Goal: Use online tool/utility: Utilize a website feature to perform a specific function

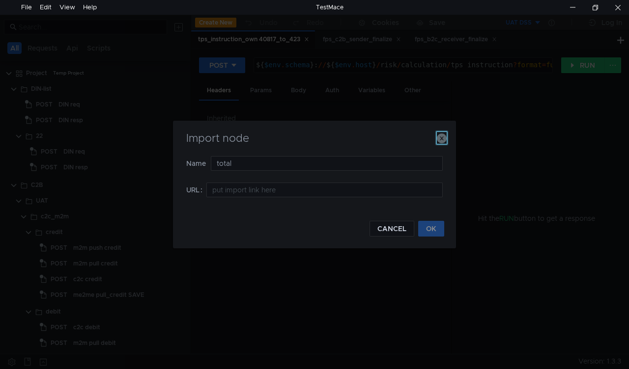
click at [439, 140] on icon "button" at bounding box center [442, 139] width 10 height 10
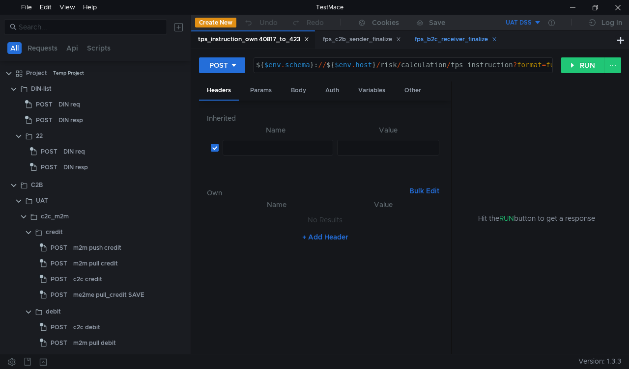
click at [496, 39] on icon at bounding box center [494, 39] width 5 height 5
click at [400, 39] on icon at bounding box center [397, 39] width 3 height 3
click at [305, 40] on icon at bounding box center [306, 39] width 5 height 5
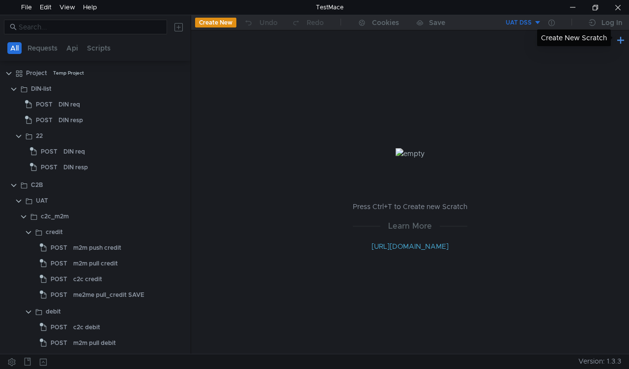
click at [617, 40] on button at bounding box center [620, 40] width 12 height 12
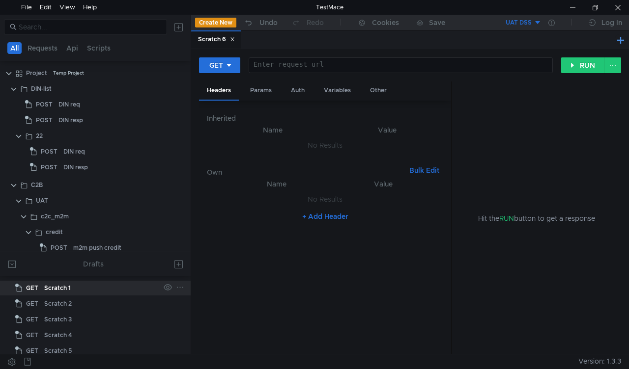
scroll to position [21, 0]
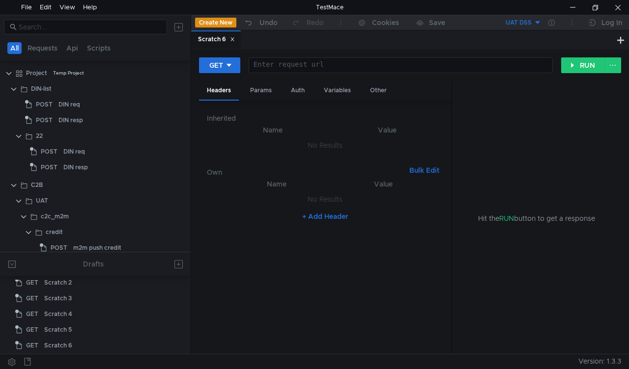
click at [224, 311] on nz-table "Name Value No Results + Add Header" at bounding box center [325, 262] width 237 height 168
click at [46, 290] on div at bounding box center [95, 290] width 191 height 1
click at [49, 286] on div "Scratch 2" at bounding box center [57, 282] width 27 height 15
click at [258, 35] on div "Scratch 2" at bounding box center [266, 39] width 36 height 10
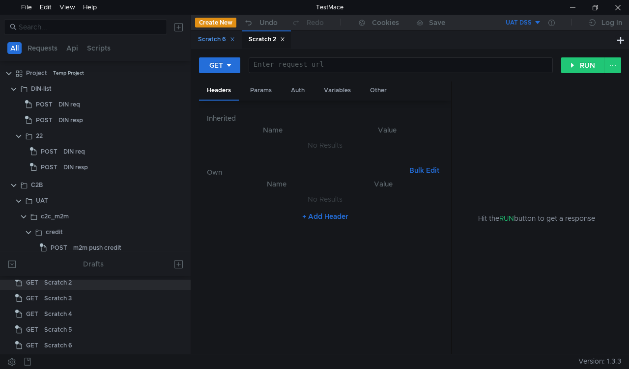
click at [225, 42] on div "Scratch 6" at bounding box center [216, 39] width 37 height 10
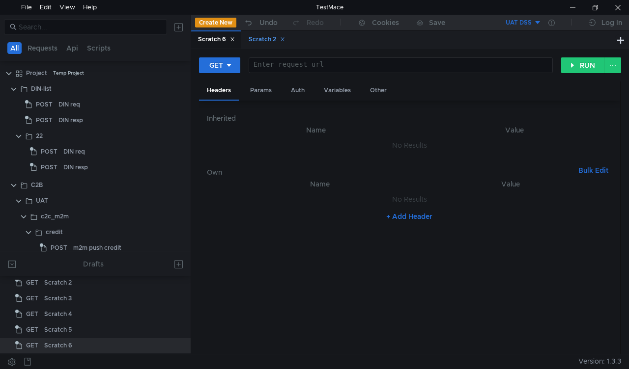
click at [261, 47] on div "Scratch 2" at bounding box center [266, 39] width 49 height 18
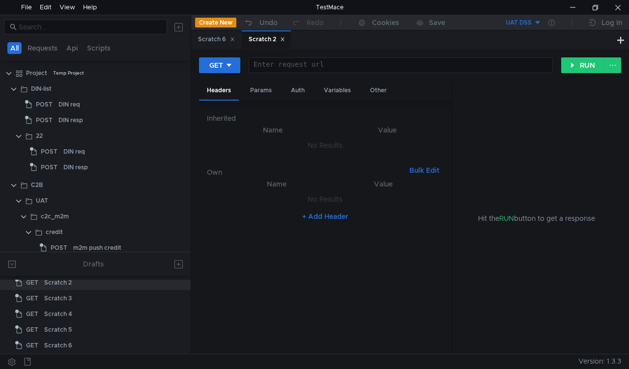
click at [285, 42] on div "Scratch 2" at bounding box center [266, 39] width 36 height 10
click at [230, 40] on icon at bounding box center [232, 39] width 5 height 5
click at [236, 43] on div "Scratch 2" at bounding box center [215, 39] width 49 height 19
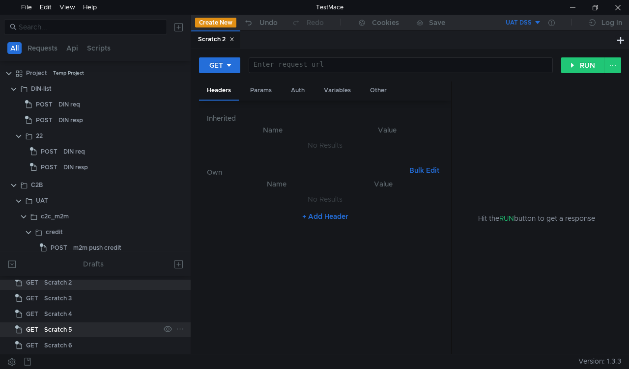
click at [64, 330] on div "Scratch 5" at bounding box center [57, 330] width 27 height 15
click at [61, 335] on div "Scratch 5" at bounding box center [57, 330] width 27 height 15
click at [284, 40] on icon at bounding box center [281, 39] width 5 height 5
click at [231, 40] on icon at bounding box center [231, 39] width 5 height 5
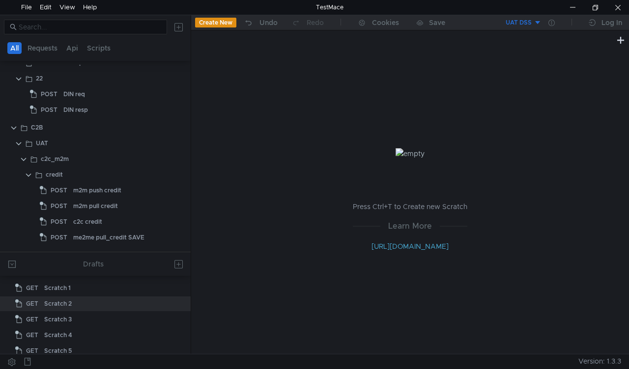
scroll to position [196, 0]
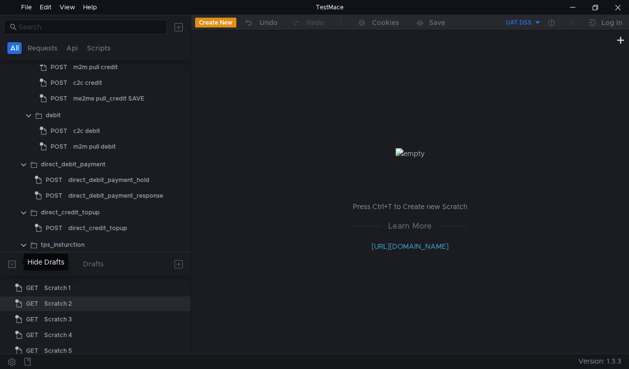
click at [8, 260] on button at bounding box center [12, 264] width 16 height 16
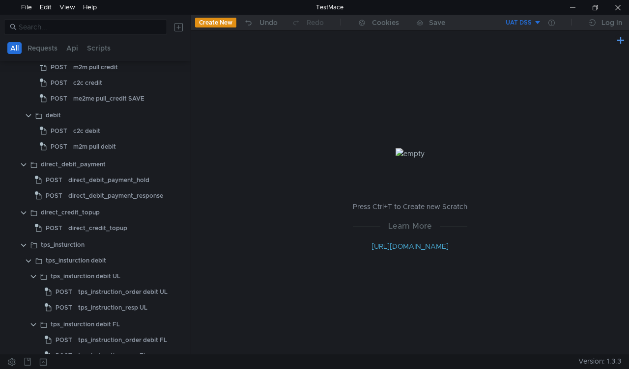
click at [623, 43] on button at bounding box center [620, 40] width 12 height 12
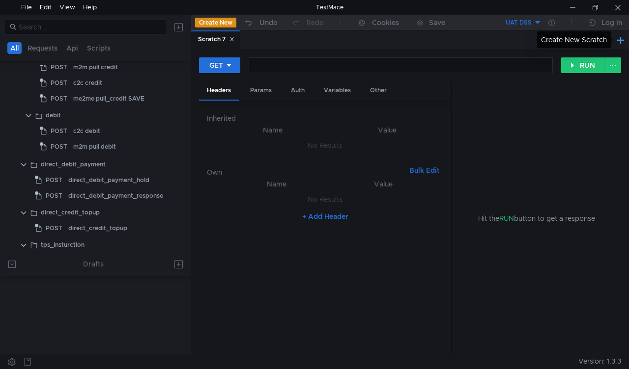
click at [619, 40] on button at bounding box center [620, 40] width 12 height 12
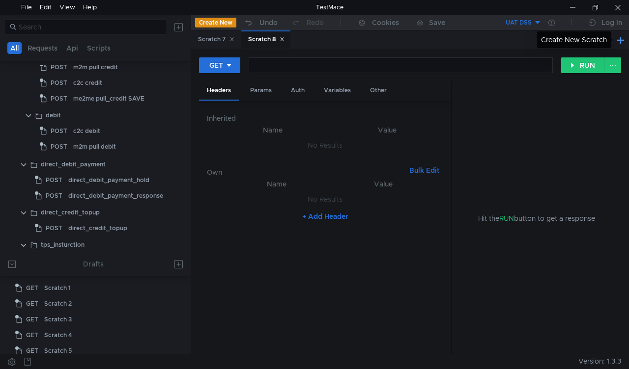
scroll to position [37, 0]
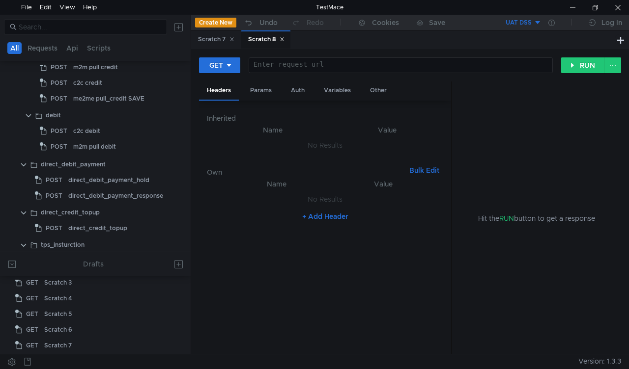
click at [267, 74] on div "GET Enter request url ההההההההההההההההההההההההההההההההההההההההההההההההההההההההה…" at bounding box center [410, 69] width 422 height 25
click at [272, 65] on div at bounding box center [400, 72] width 303 height 22
paste textarea "{{schema}}://{{host}}/risk/calculation/status?format=full"
type textarea "{{schema}}://{{host}}/risk/calculation/status?format=full"
click at [272, 90] on div "Params" at bounding box center [260, 91] width 37 height 18
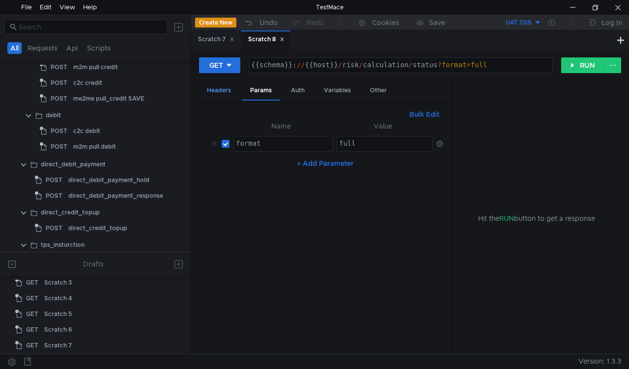
click at [223, 89] on div "Headers" at bounding box center [219, 91] width 40 height 18
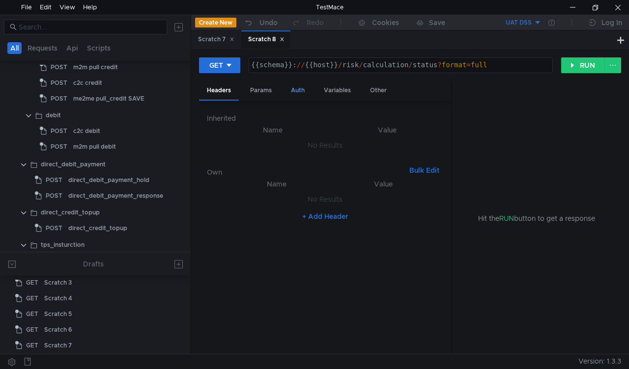
click at [300, 92] on div "Auth" at bounding box center [297, 91] width 29 height 18
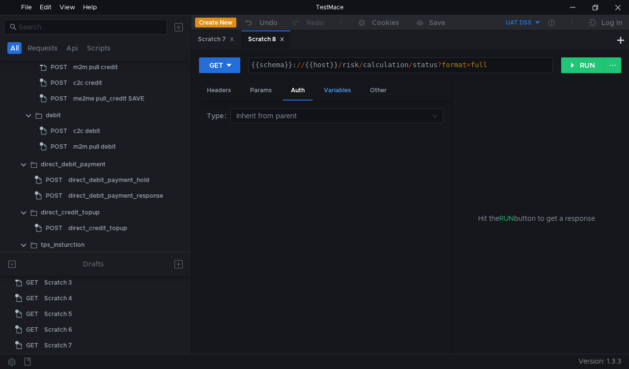
click at [339, 89] on div "Variables" at bounding box center [337, 91] width 43 height 18
click at [372, 89] on div "Other" at bounding box center [378, 91] width 32 height 18
click at [505, 220] on span "RUN" at bounding box center [506, 218] width 15 height 9
click at [538, 161] on div "Hit the RUN button to get a response" at bounding box center [536, 219] width 145 height 274
click at [255, 85] on div "Params" at bounding box center [260, 91] width 37 height 18
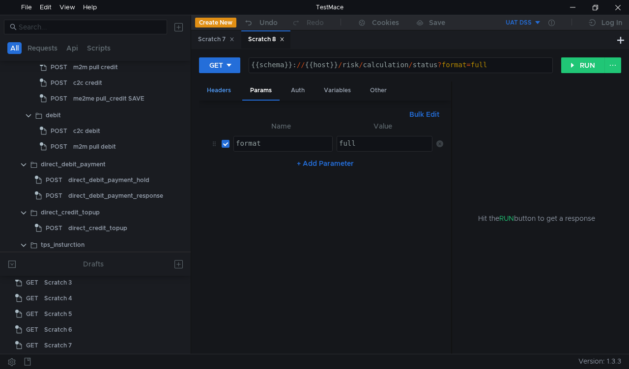
click at [222, 90] on div "Headers" at bounding box center [219, 91] width 40 height 18
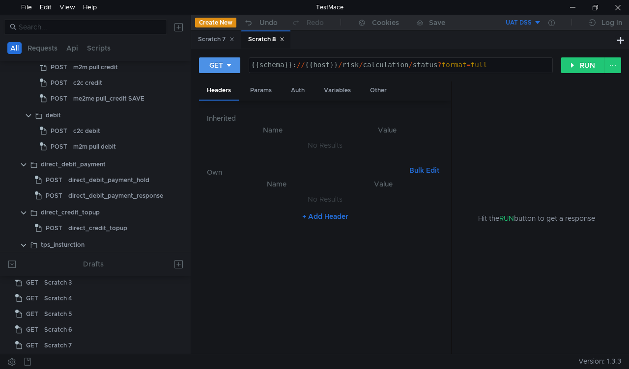
click at [229, 67] on icon at bounding box center [228, 65] width 7 height 7
click at [224, 103] on li "POST" at bounding box center [220, 102] width 43 height 16
click at [294, 89] on div "Body" at bounding box center [298, 91] width 31 height 18
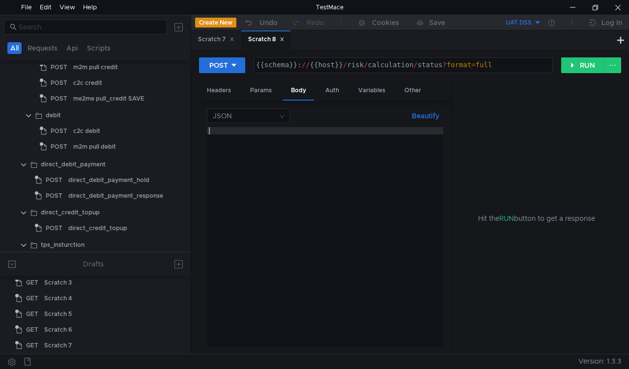
click at [232, 135] on div at bounding box center [325, 244] width 237 height 234
paste textarea "}"
type textarea "}"
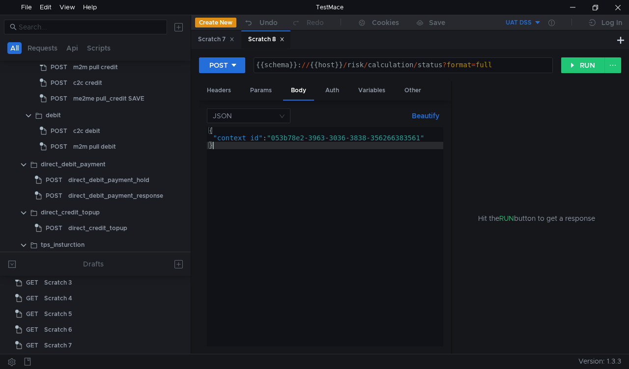
click at [261, 170] on div "{ "context_id" : "053b78e2-3963-3036-3838-356266383561" }" at bounding box center [325, 244] width 237 height 234
click at [572, 65] on button "RUN" at bounding box center [583, 65] width 44 height 16
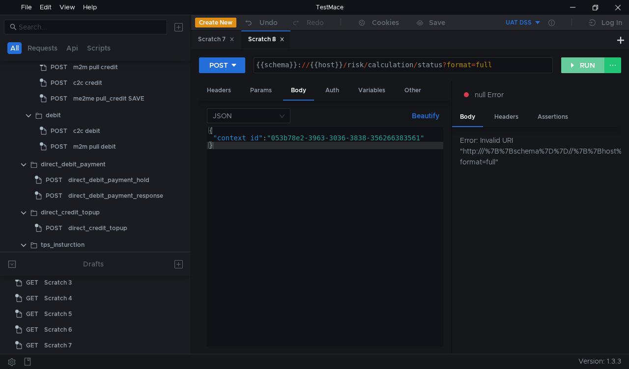
click at [581, 61] on button "RUN" at bounding box center [583, 65] width 44 height 16
click at [573, 65] on button "RUN" at bounding box center [583, 65] width 44 height 16
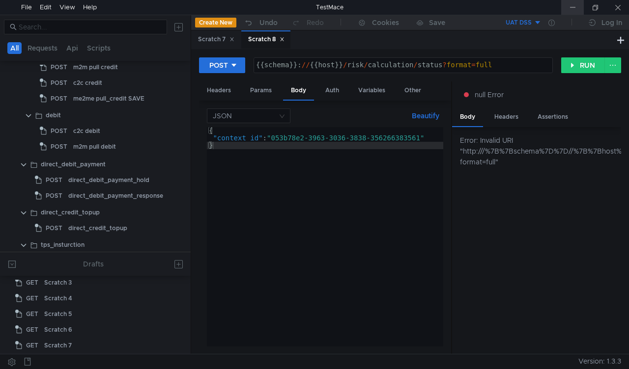
click at [571, 10] on div at bounding box center [572, 7] width 23 height 15
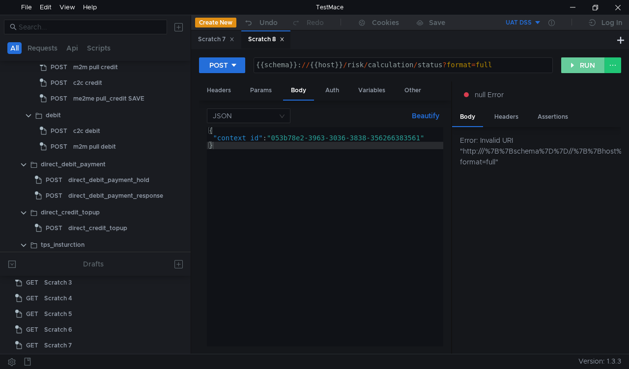
click at [573, 61] on button "RUN" at bounding box center [583, 65] width 44 height 16
click at [528, 22] on div "UAT DSS" at bounding box center [518, 22] width 26 height 9
click at [491, 60] on li "UAT" at bounding box center [507, 59] width 68 height 16
click at [573, 64] on button "RUN" at bounding box center [583, 65] width 44 height 16
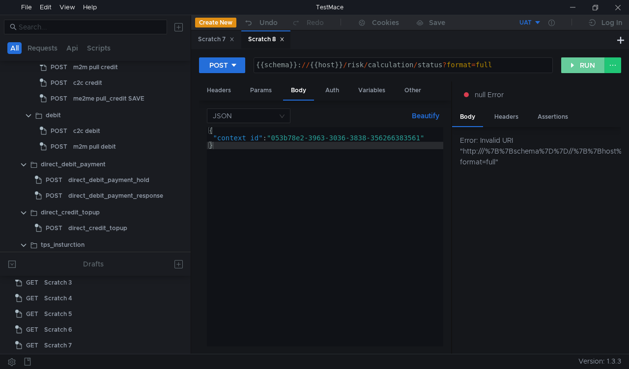
click at [573, 66] on button "RUN" at bounding box center [583, 65] width 44 height 16
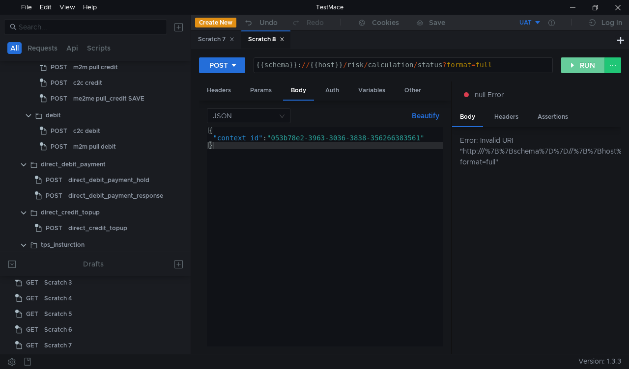
click at [573, 66] on button "RUN" at bounding box center [583, 65] width 44 height 16
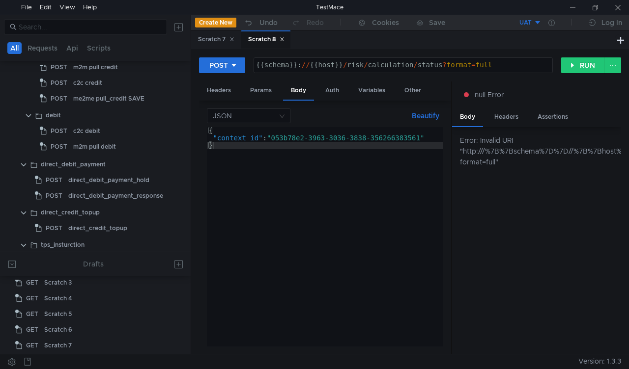
click at [499, 273] on div "Error: Invalid URI "http:///%7B%7Bschema%7D%7D//%7B%7Bhost%7D%7D/risk/calculati…" at bounding box center [536, 240] width 169 height 227
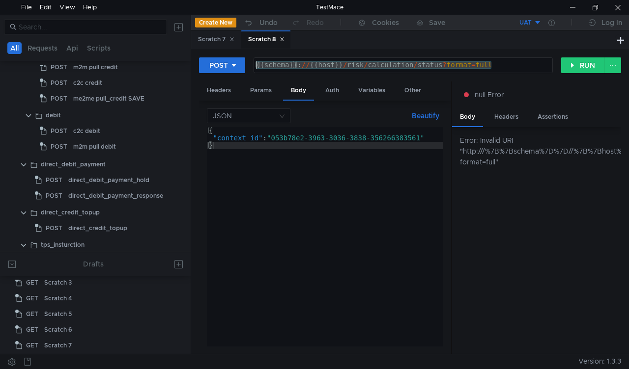
drag, startPoint x: 501, startPoint y: 64, endPoint x: 253, endPoint y: 56, distance: 248.1
click at [253, 56] on div "POST {{schema}}://{{host}}/risk/calculation/status?format=full {{schema}}: // {…" at bounding box center [410, 201] width 438 height 305
click at [572, 13] on div at bounding box center [572, 7] width 23 height 15
click at [579, 8] on div at bounding box center [572, 7] width 23 height 15
